Goal: Information Seeking & Learning: Learn about a topic

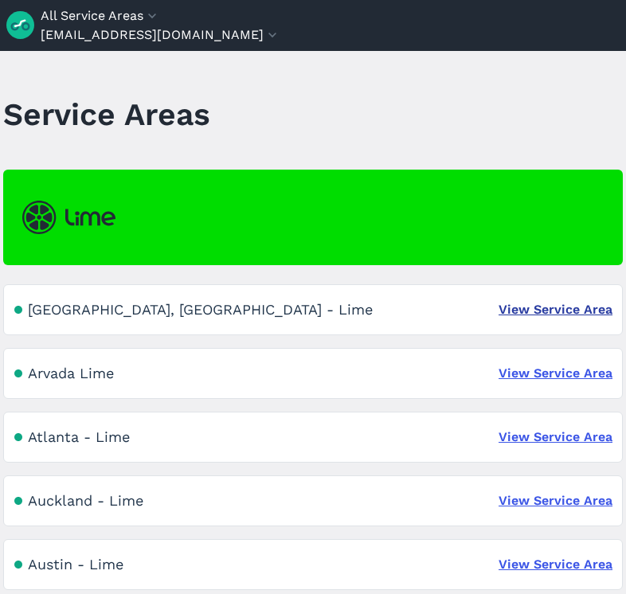
click at [537, 314] on link "View Service Area" at bounding box center [556, 309] width 114 height 19
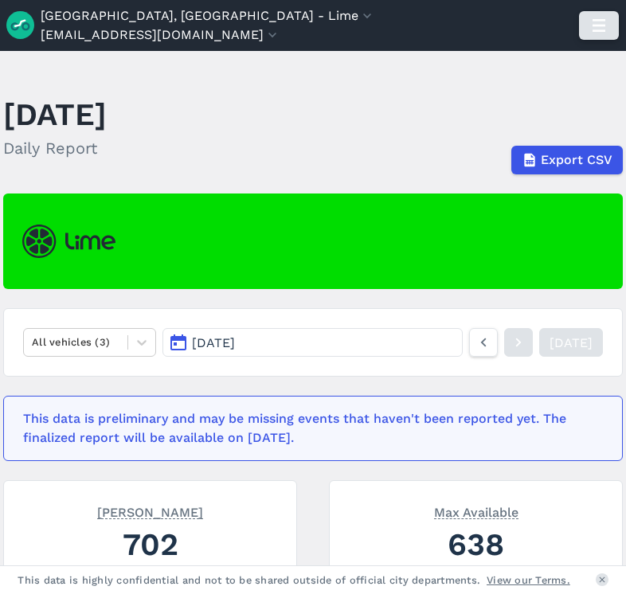
click at [601, 25] on use "button" at bounding box center [599, 25] width 13 height 13
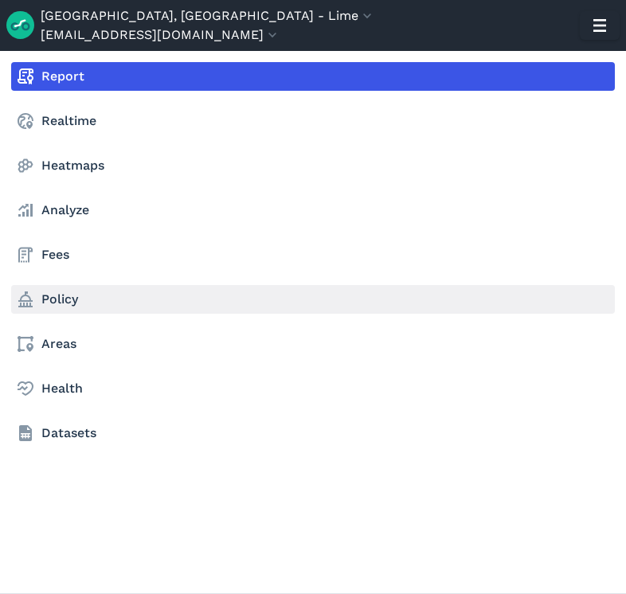
click at [69, 299] on link "Policy" at bounding box center [313, 299] width 604 height 29
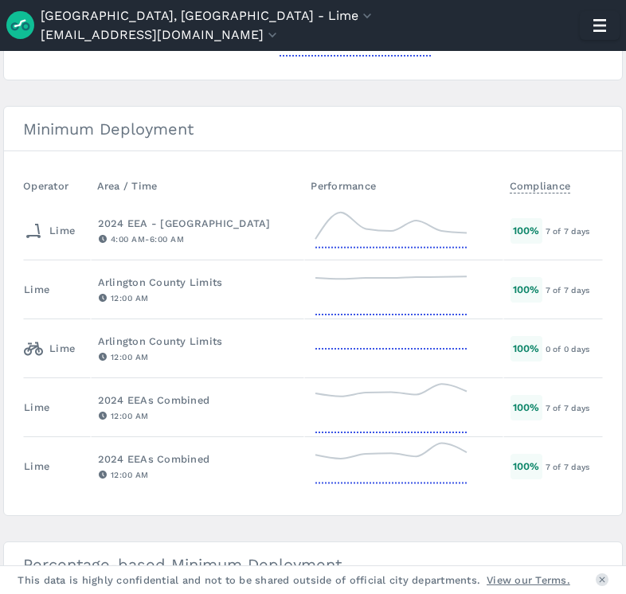
scroll to position [481, 0]
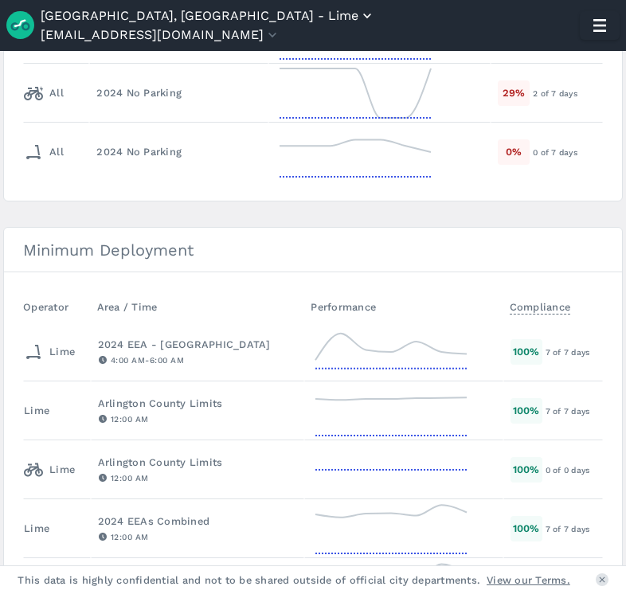
click at [359, 12] on icon "button" at bounding box center [367, 16] width 16 height 16
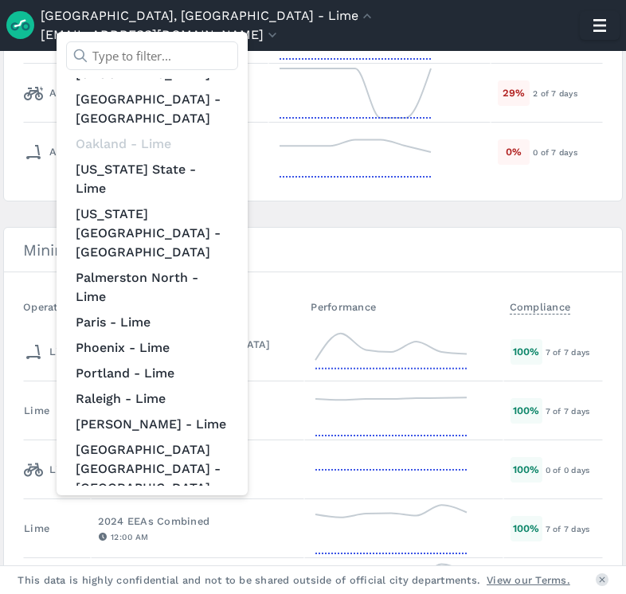
scroll to position [1344, 0]
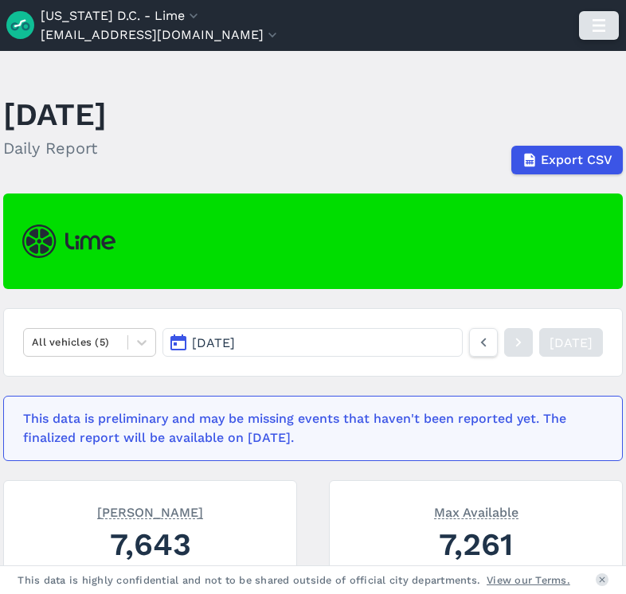
click at [590, 24] on icon "button" at bounding box center [598, 25] width 25 height 25
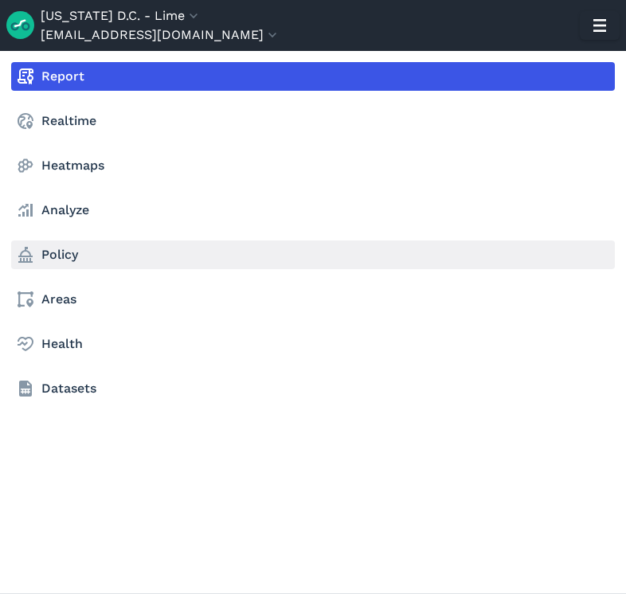
click at [129, 264] on link "Policy" at bounding box center [313, 255] width 604 height 29
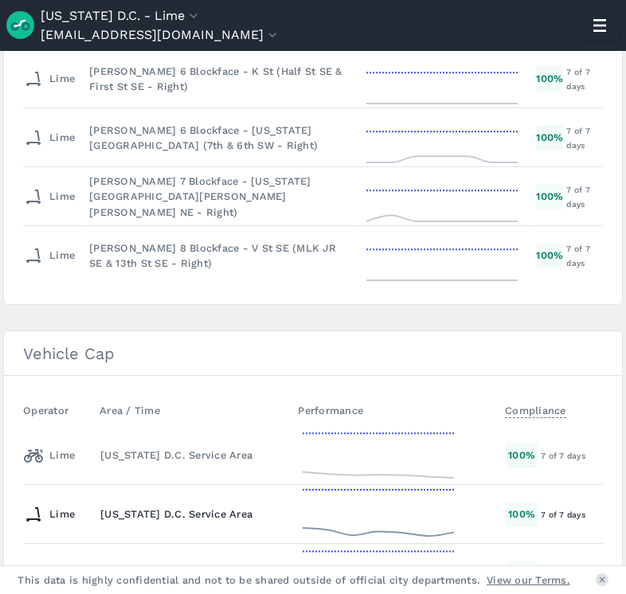
scroll to position [2474, 0]
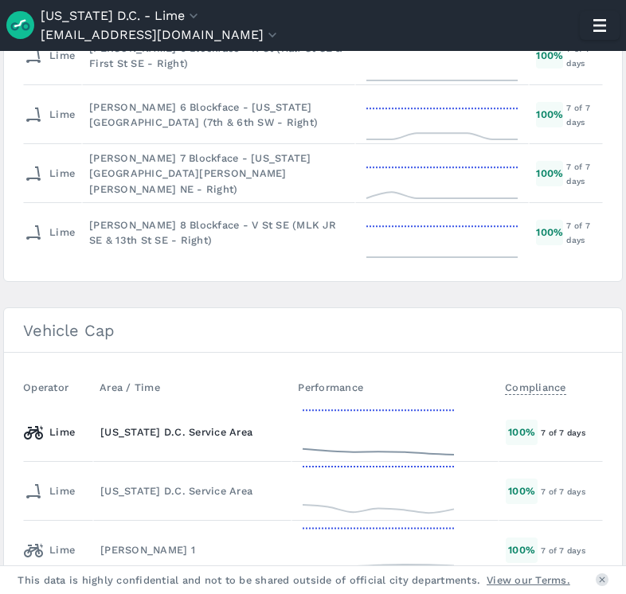
click at [169, 437] on div "[US_STATE] D.C. Service Area" at bounding box center [192, 432] width 184 height 15
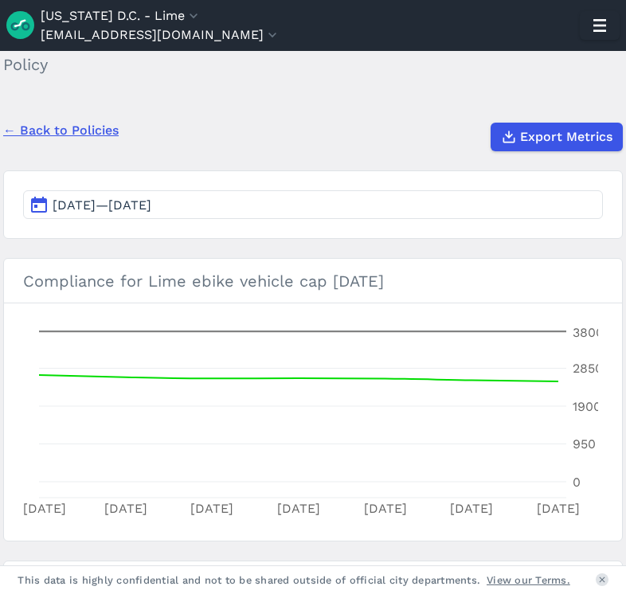
scroll to position [122, 0]
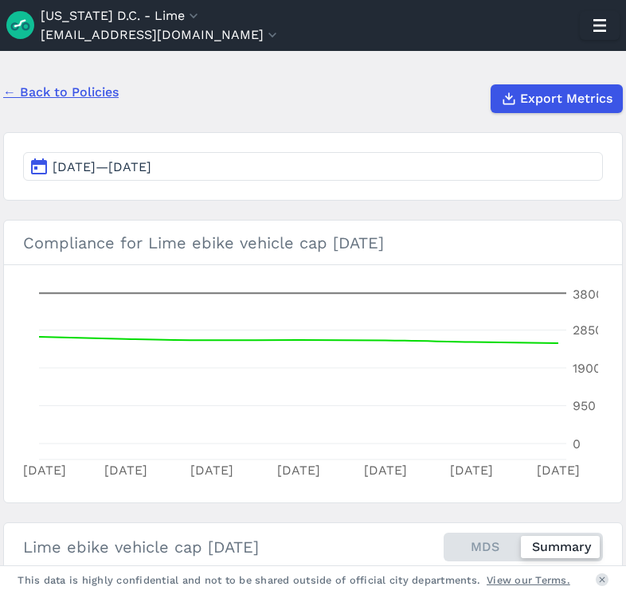
click at [92, 96] on link "← Back to Policies" at bounding box center [60, 92] width 115 height 19
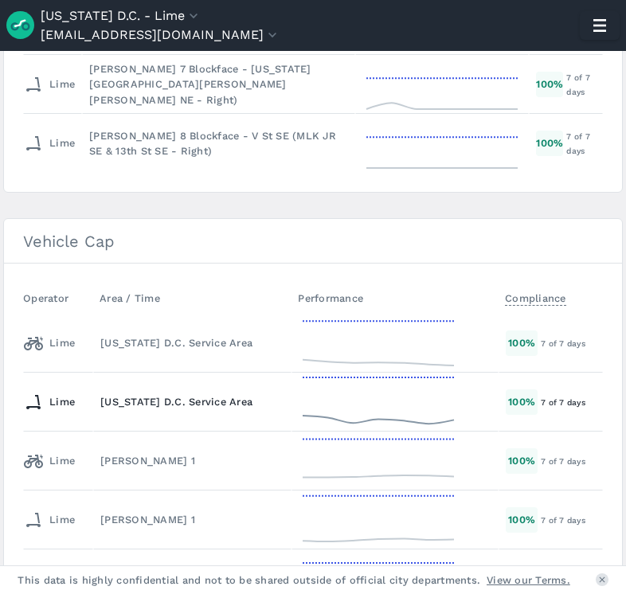
scroll to position [2626, 0]
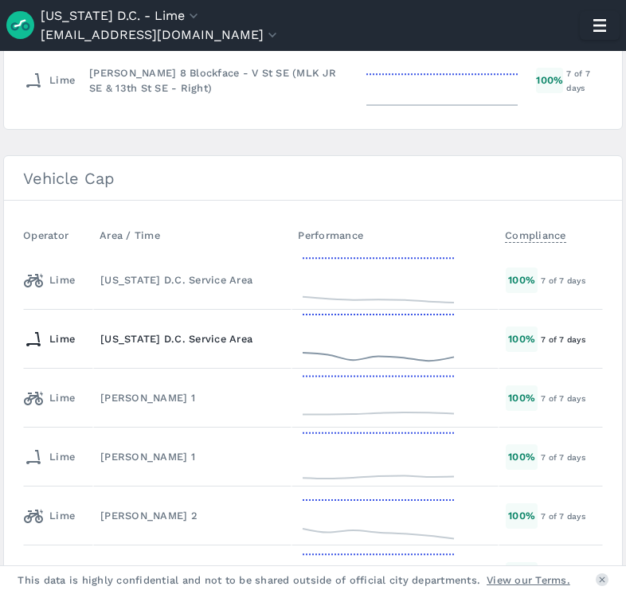
click at [210, 330] on td "[US_STATE] D.C. Service Area" at bounding box center [192, 339] width 198 height 59
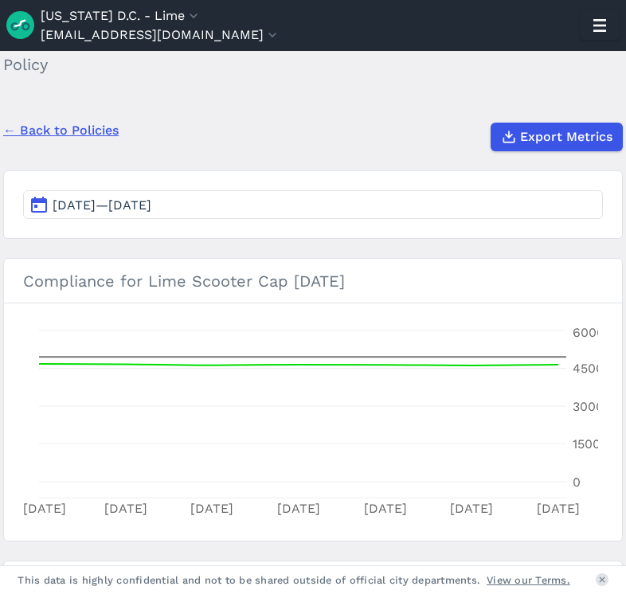
scroll to position [89, 0]
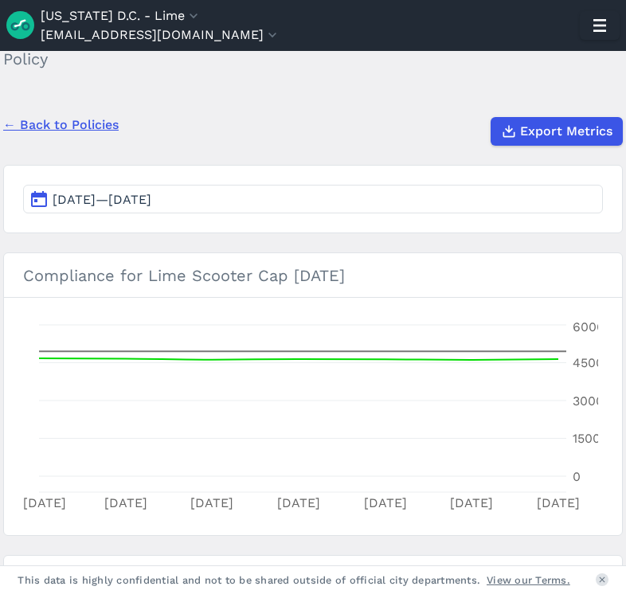
click at [96, 130] on link "← Back to Policies" at bounding box center [60, 124] width 115 height 19
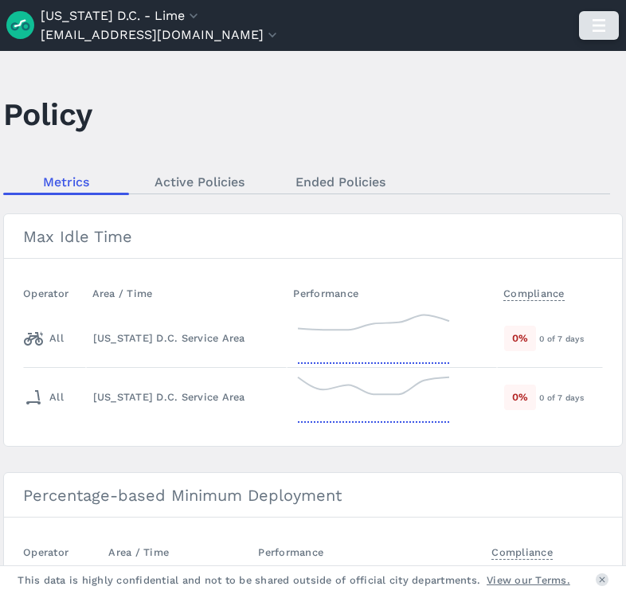
click at [604, 25] on use "button" at bounding box center [599, 25] width 13 height 13
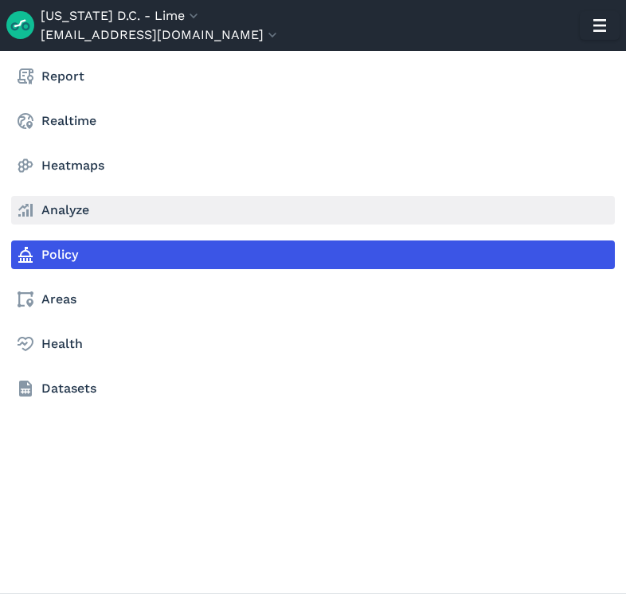
click at [132, 217] on link "Analyze" at bounding box center [313, 210] width 604 height 29
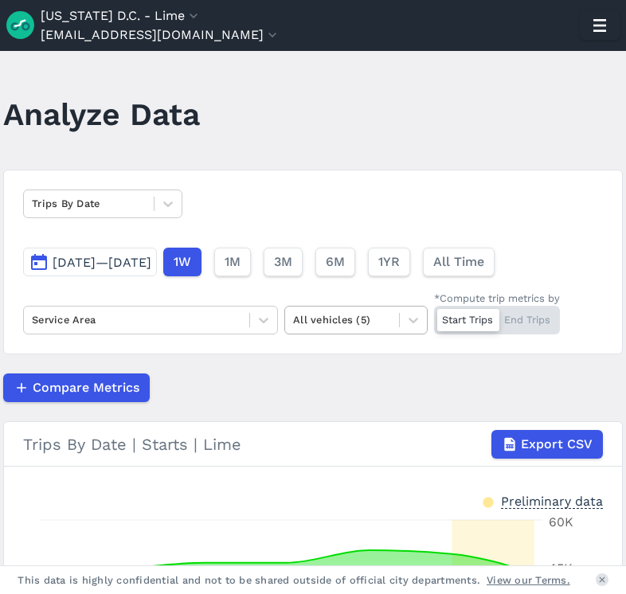
click at [320, 319] on div at bounding box center [342, 320] width 98 height 18
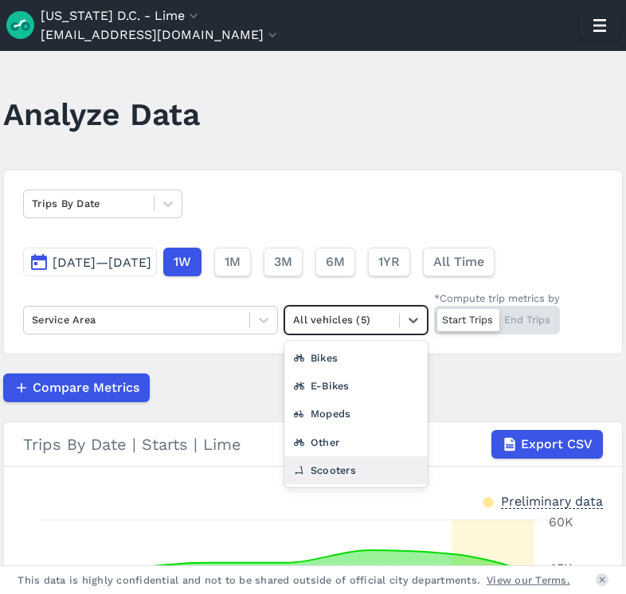
click at [356, 467] on div "Scooters" at bounding box center [355, 470] width 143 height 28
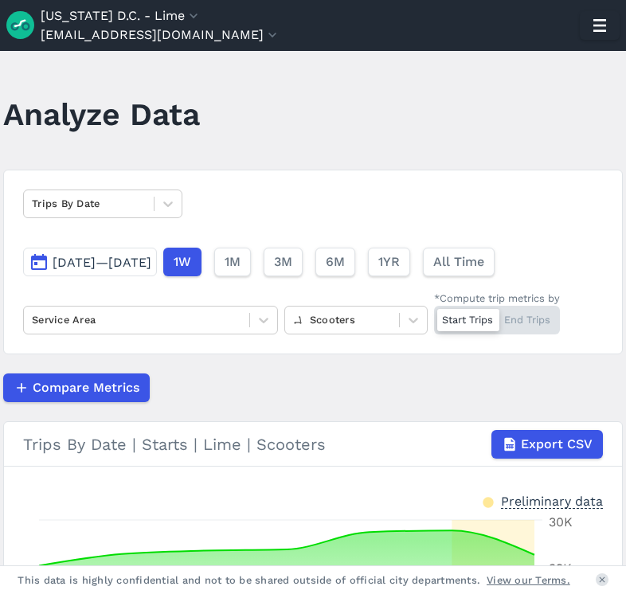
click at [298, 418] on article "Trips By Date [DATE]—[DATE] 1W 1M 3M 6M 1YR All Time Service Area Scooters *Com…" at bounding box center [313, 502] width 620 height 665
click at [346, 325] on div at bounding box center [342, 320] width 98 height 18
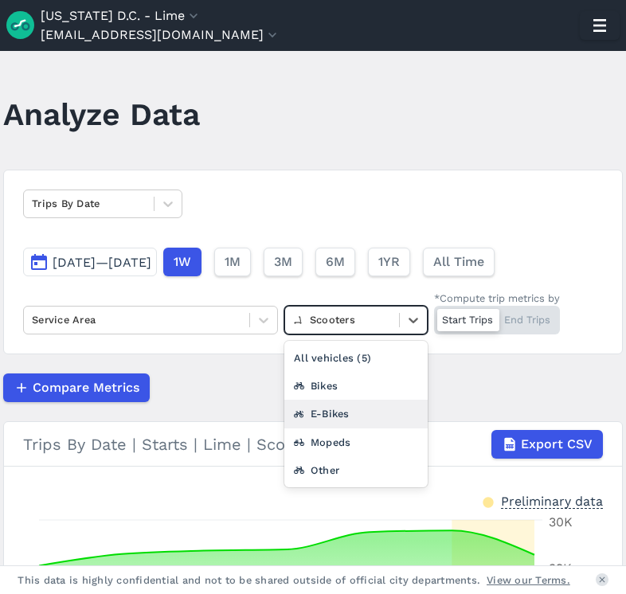
click at [350, 409] on div "E-Bikes" at bounding box center [355, 414] width 143 height 28
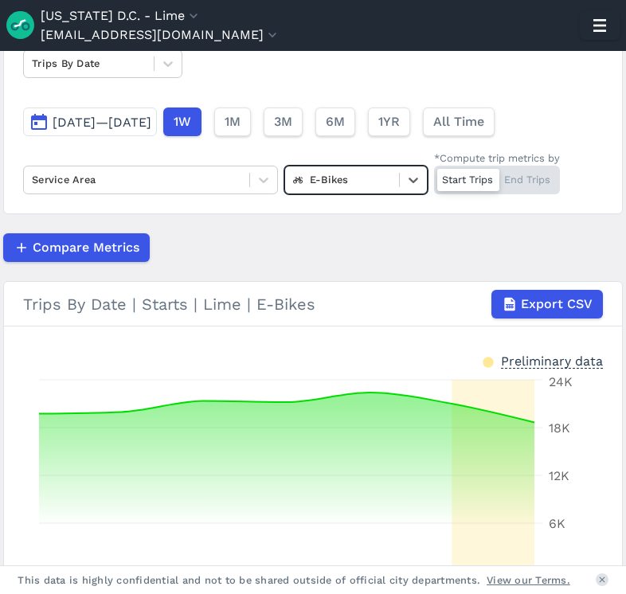
scroll to position [180, 0]
